Goal: Check status: Check status

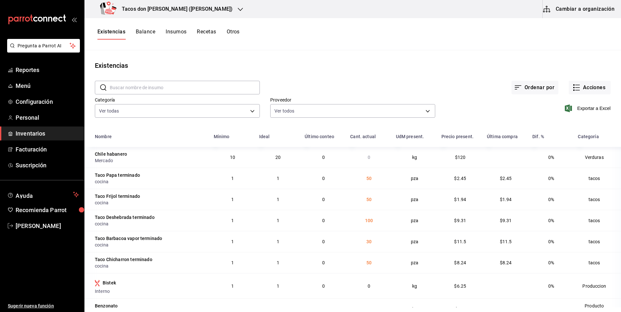
click at [238, 7] on icon "button" at bounding box center [240, 9] width 5 height 5
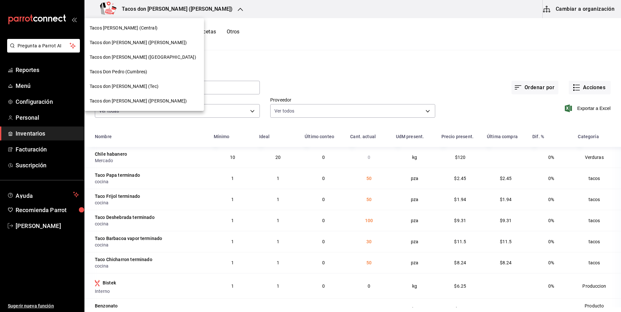
click at [144, 41] on span "Tacos don [PERSON_NAME] ([PERSON_NAME])" at bounding box center [138, 42] width 97 height 7
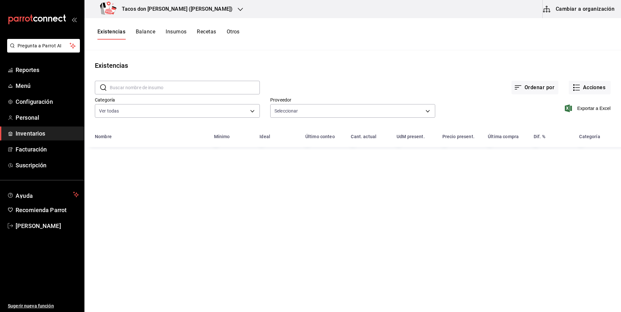
type input "237c9a5b-4078-49eb-83ef-23bf52bd7acd,14f90e99-f19e-4745-b997-48f1d3d95977,42f00…"
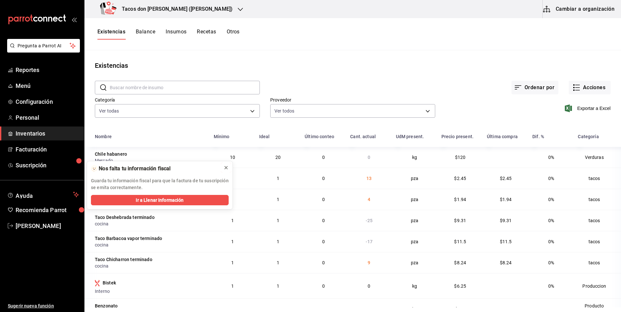
click at [224, 166] on icon at bounding box center [225, 167] width 5 height 5
